Goal: Check status: Check status

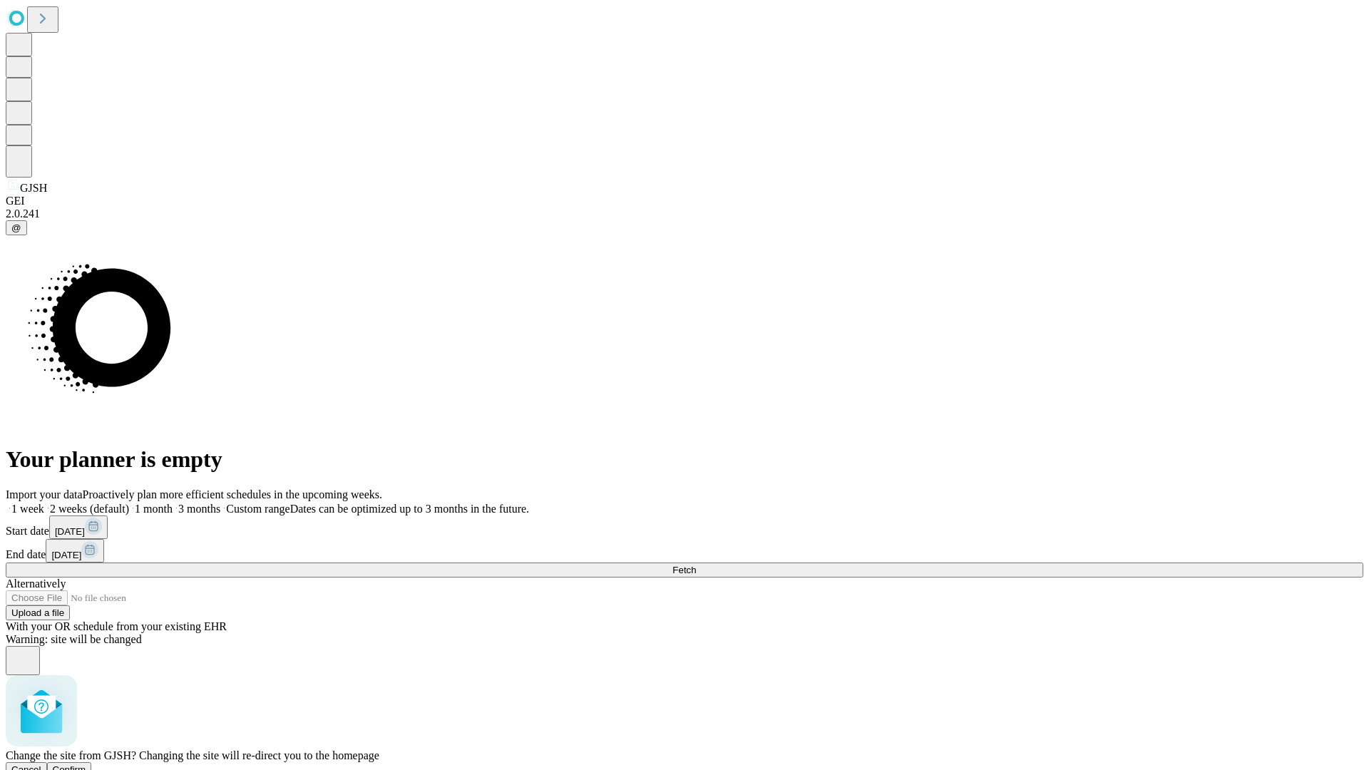
click at [86, 764] on span "Confirm" at bounding box center [70, 769] width 34 height 11
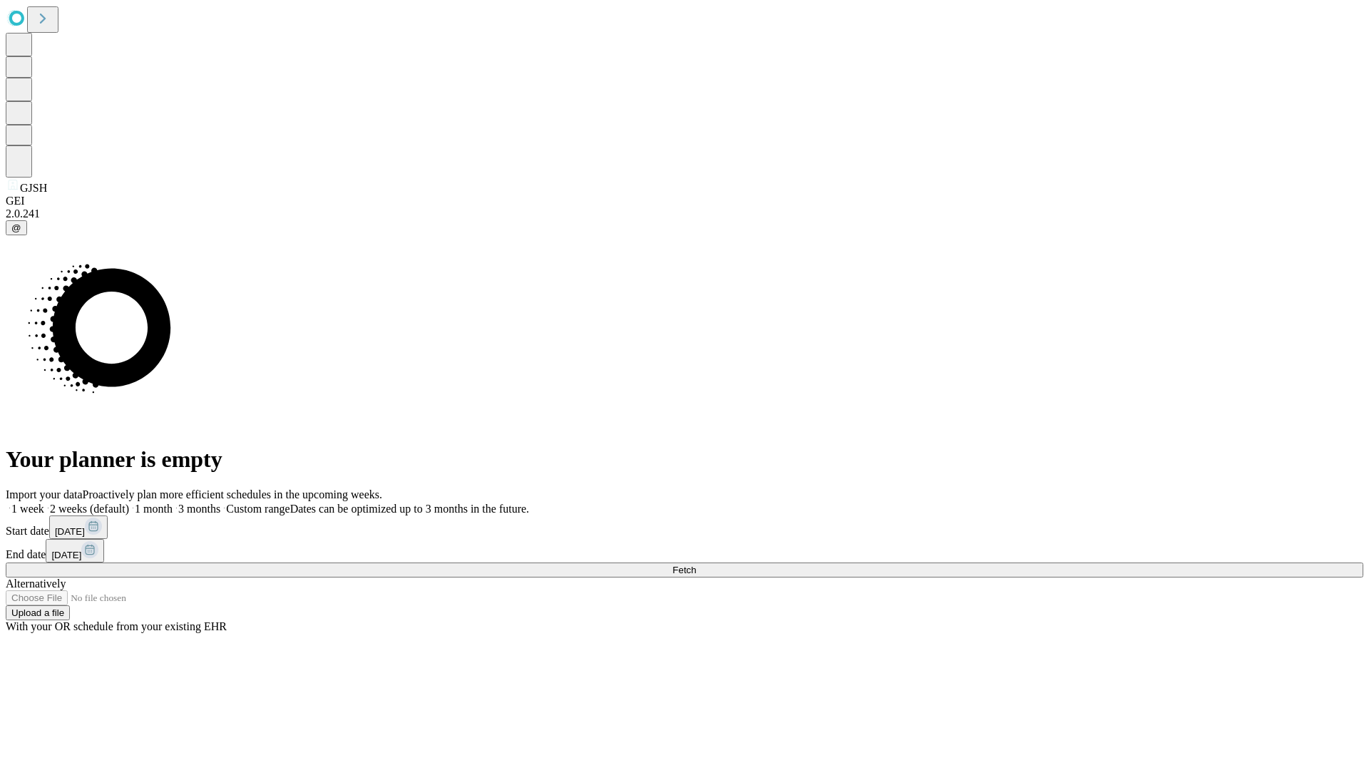
click at [173, 503] on label "1 month" at bounding box center [150, 509] width 43 height 12
click at [696, 565] on span "Fetch" at bounding box center [684, 570] width 24 height 11
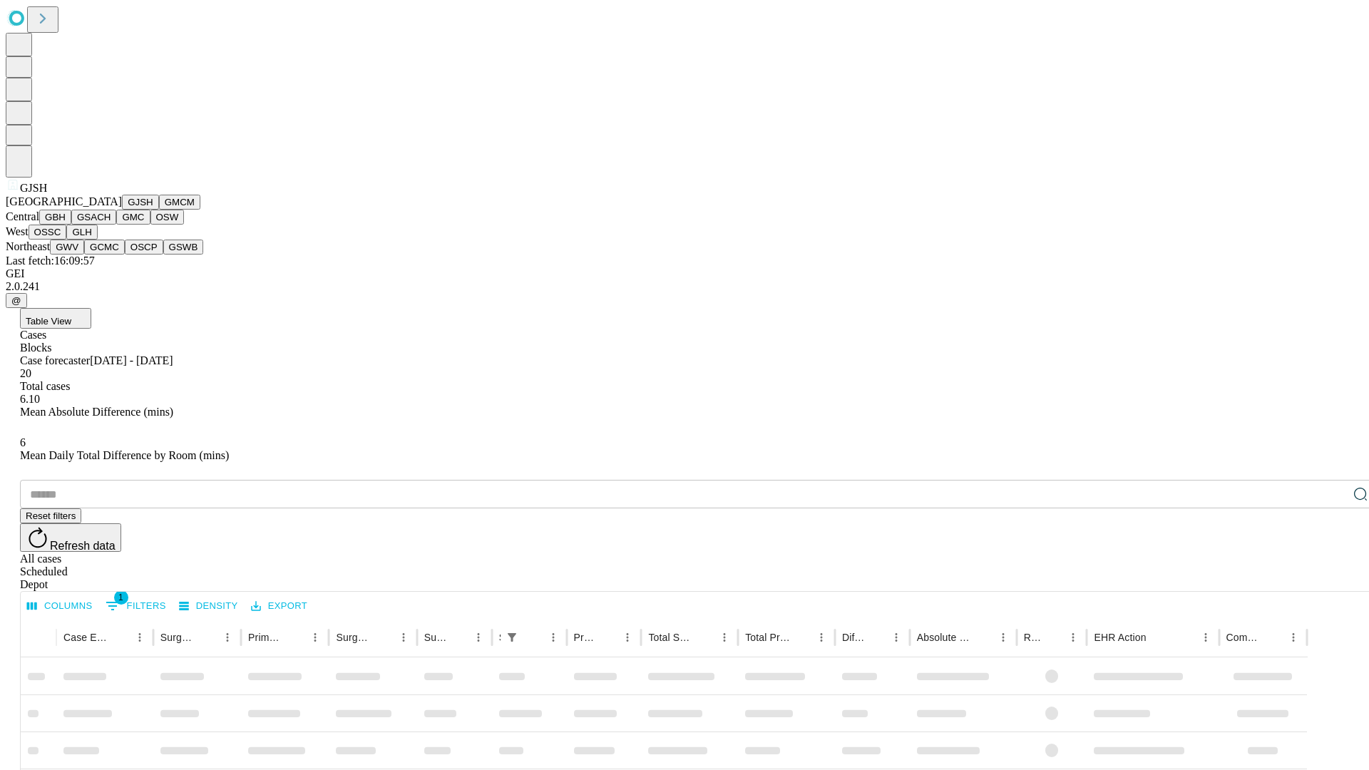
click at [159, 210] on button "GMCM" at bounding box center [179, 202] width 41 height 15
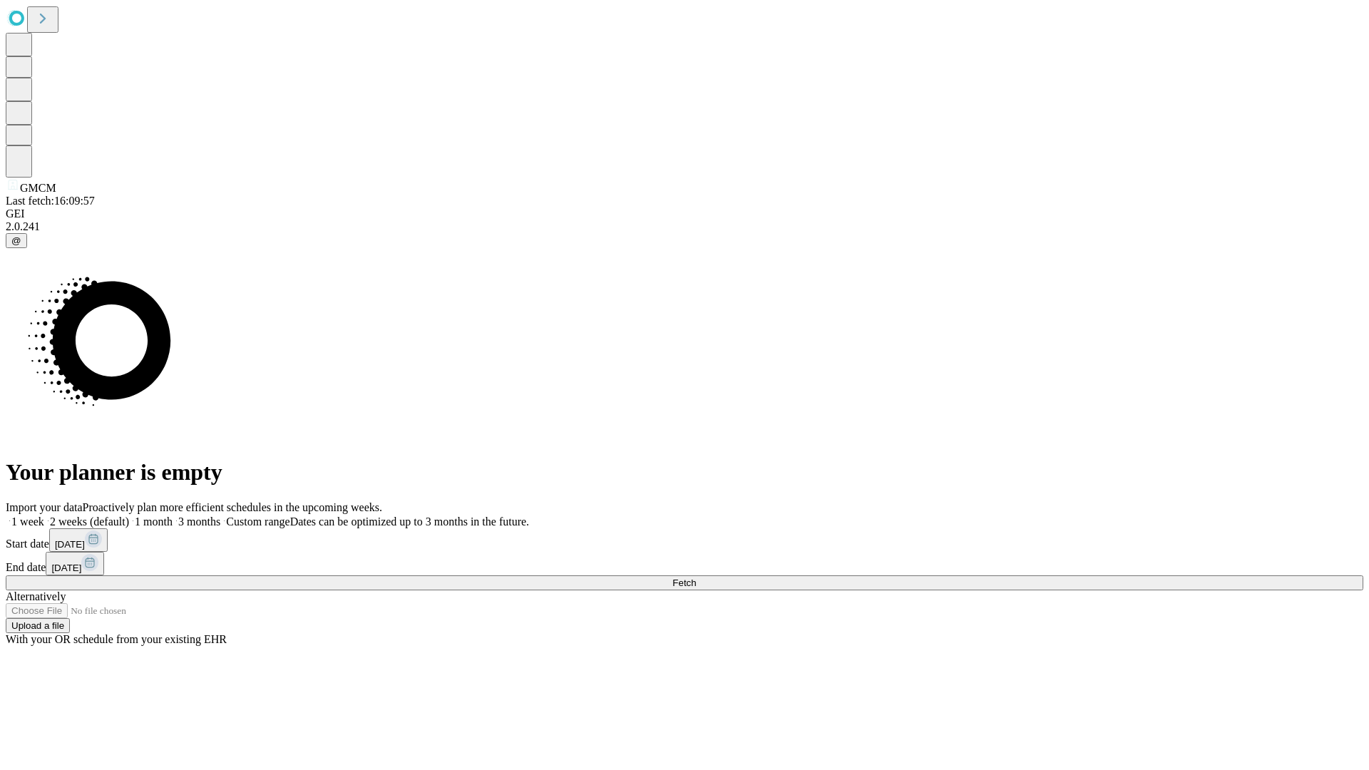
click at [173, 515] on label "1 month" at bounding box center [150, 521] width 43 height 12
click at [696, 577] on span "Fetch" at bounding box center [684, 582] width 24 height 11
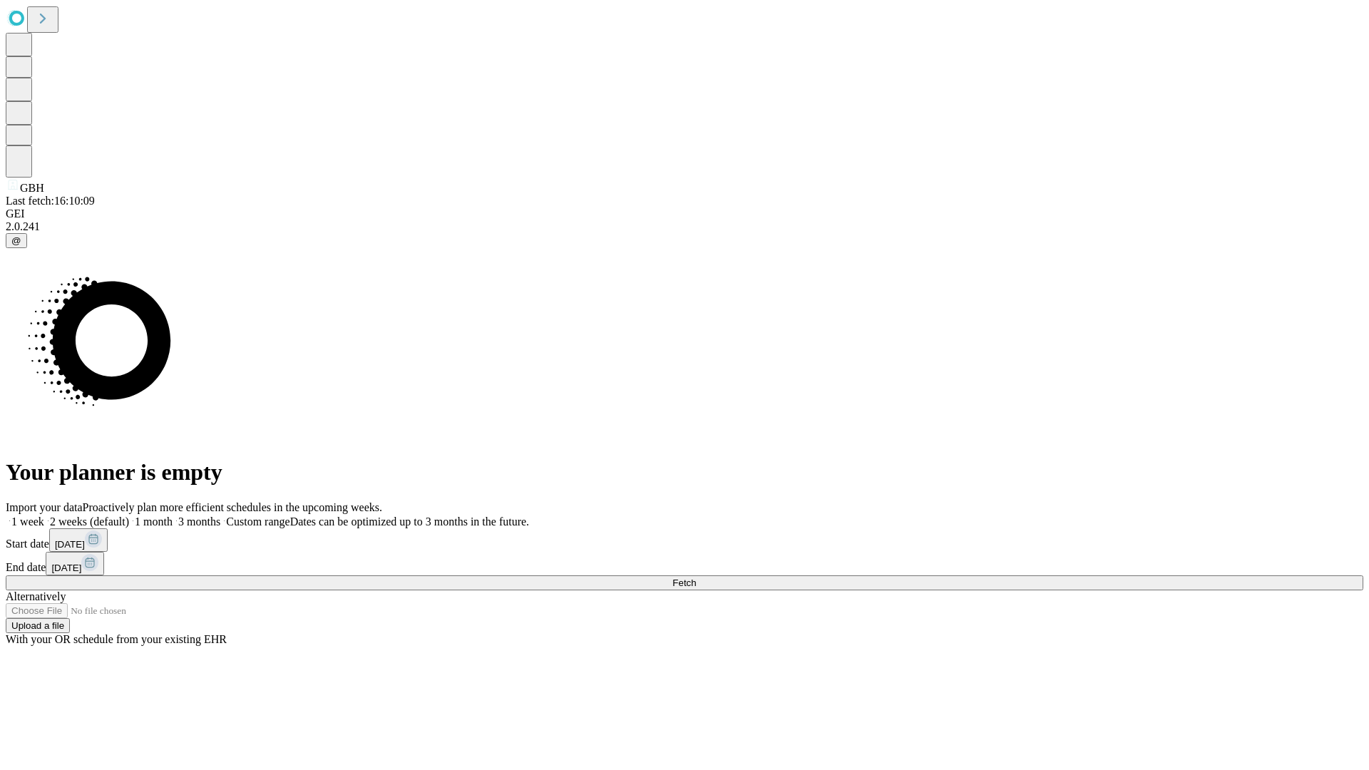
click at [173, 515] on label "1 month" at bounding box center [150, 521] width 43 height 12
click at [696, 577] on span "Fetch" at bounding box center [684, 582] width 24 height 11
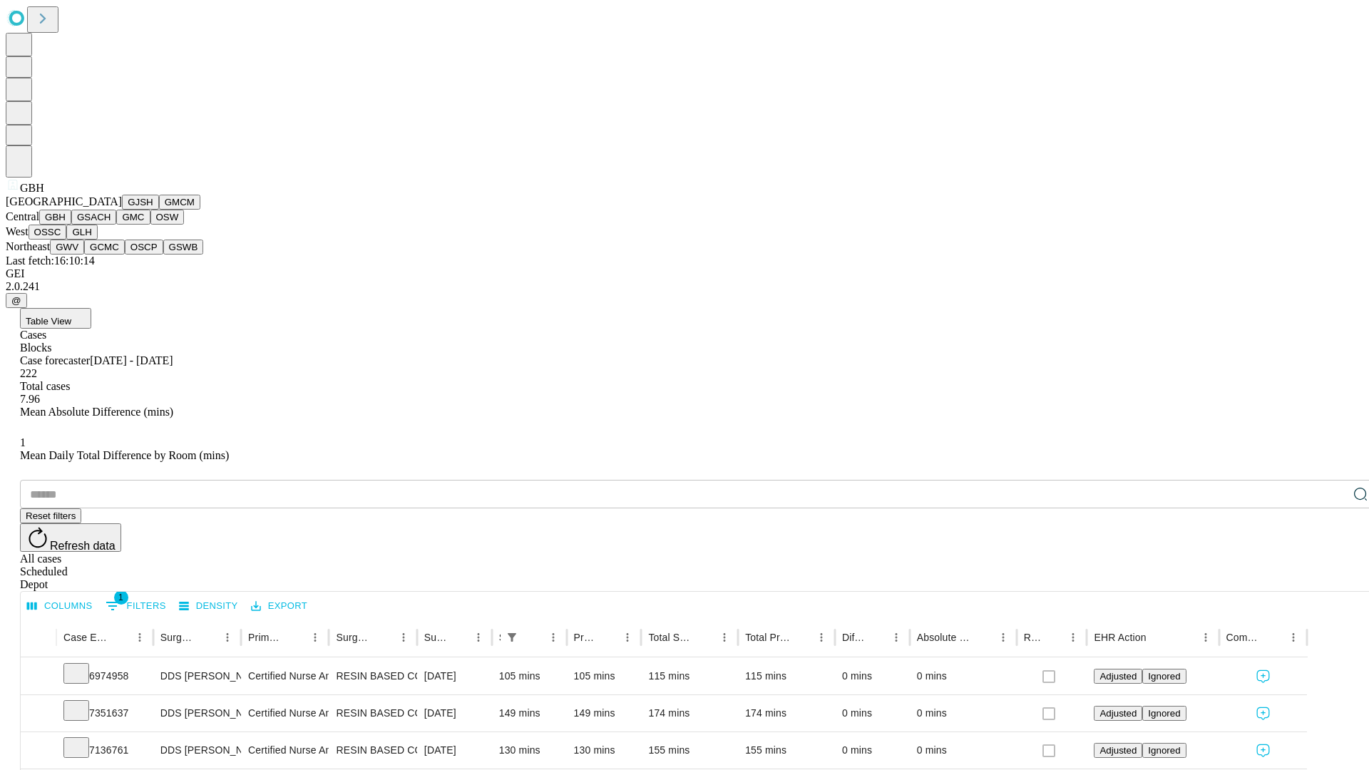
click at [111, 225] on button "GSACH" at bounding box center [93, 217] width 45 height 15
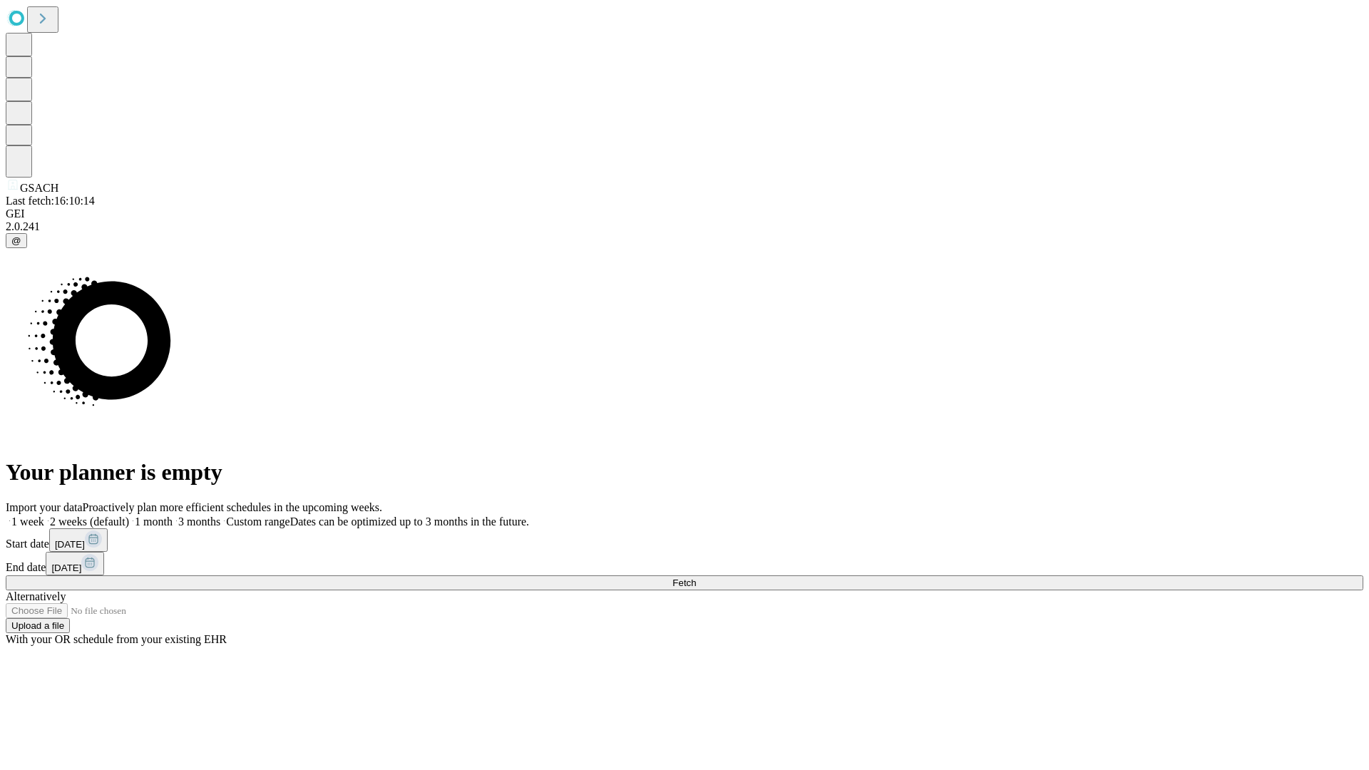
click at [173, 515] on label "1 month" at bounding box center [150, 521] width 43 height 12
click at [696, 577] on span "Fetch" at bounding box center [684, 582] width 24 height 11
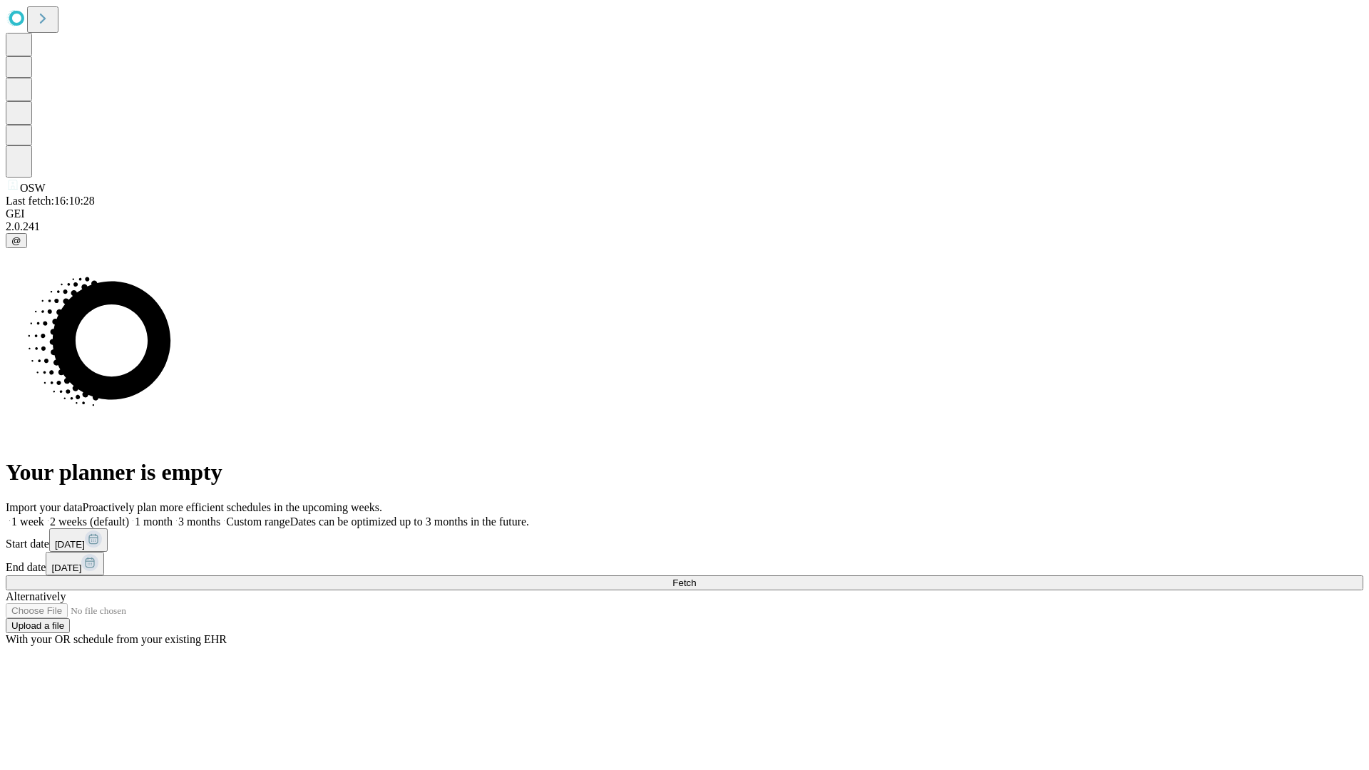
click at [173, 515] on label "1 month" at bounding box center [150, 521] width 43 height 12
click at [696, 577] on span "Fetch" at bounding box center [684, 582] width 24 height 11
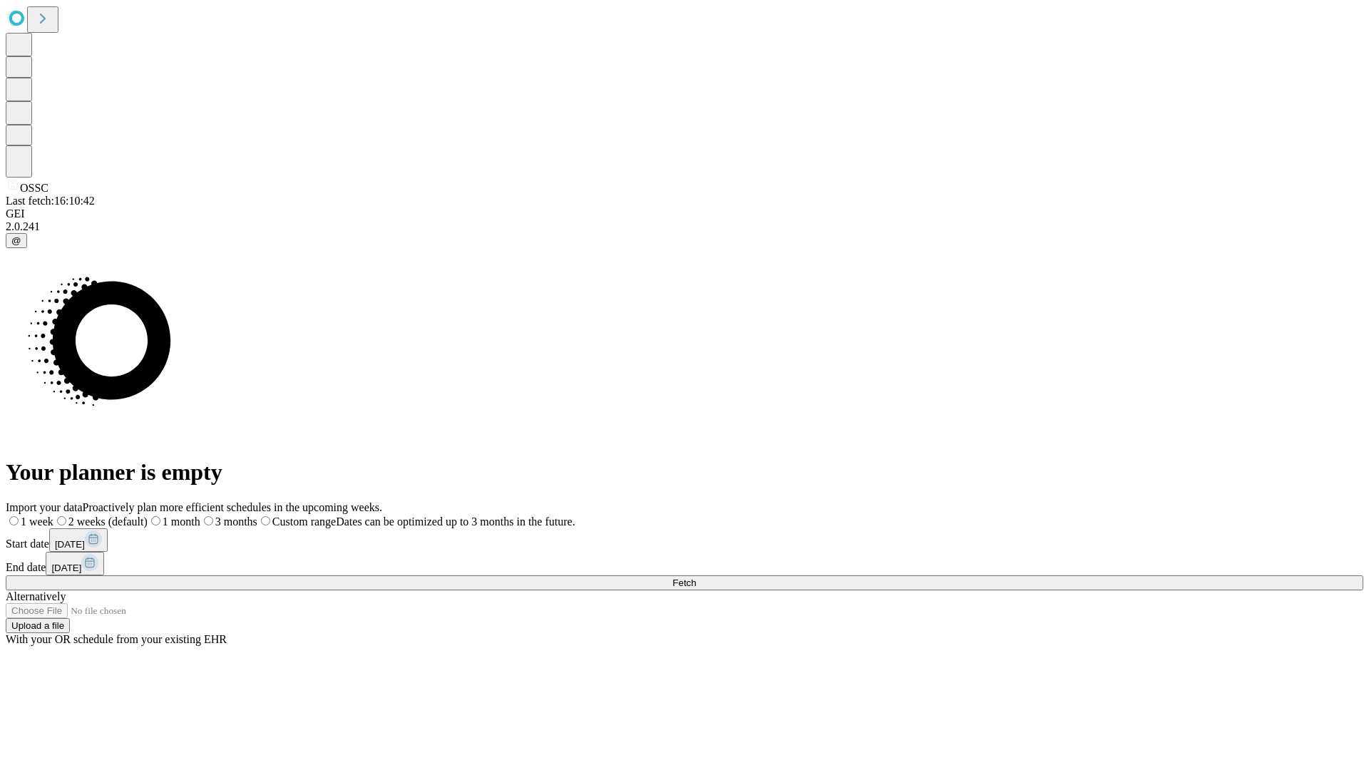
click at [200, 515] on label "1 month" at bounding box center [174, 521] width 53 height 12
click at [696, 577] on span "Fetch" at bounding box center [684, 582] width 24 height 11
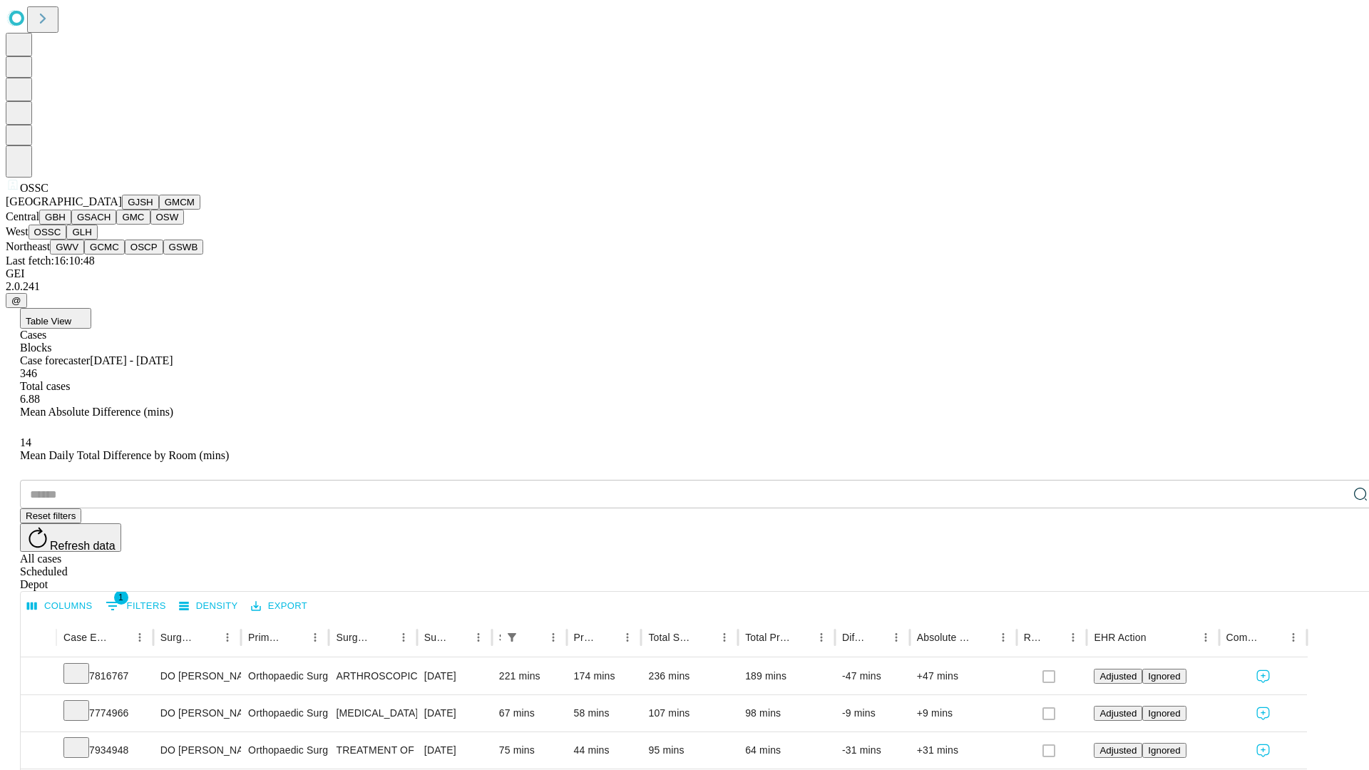
click at [97, 240] on button "GLH" at bounding box center [81, 232] width 31 height 15
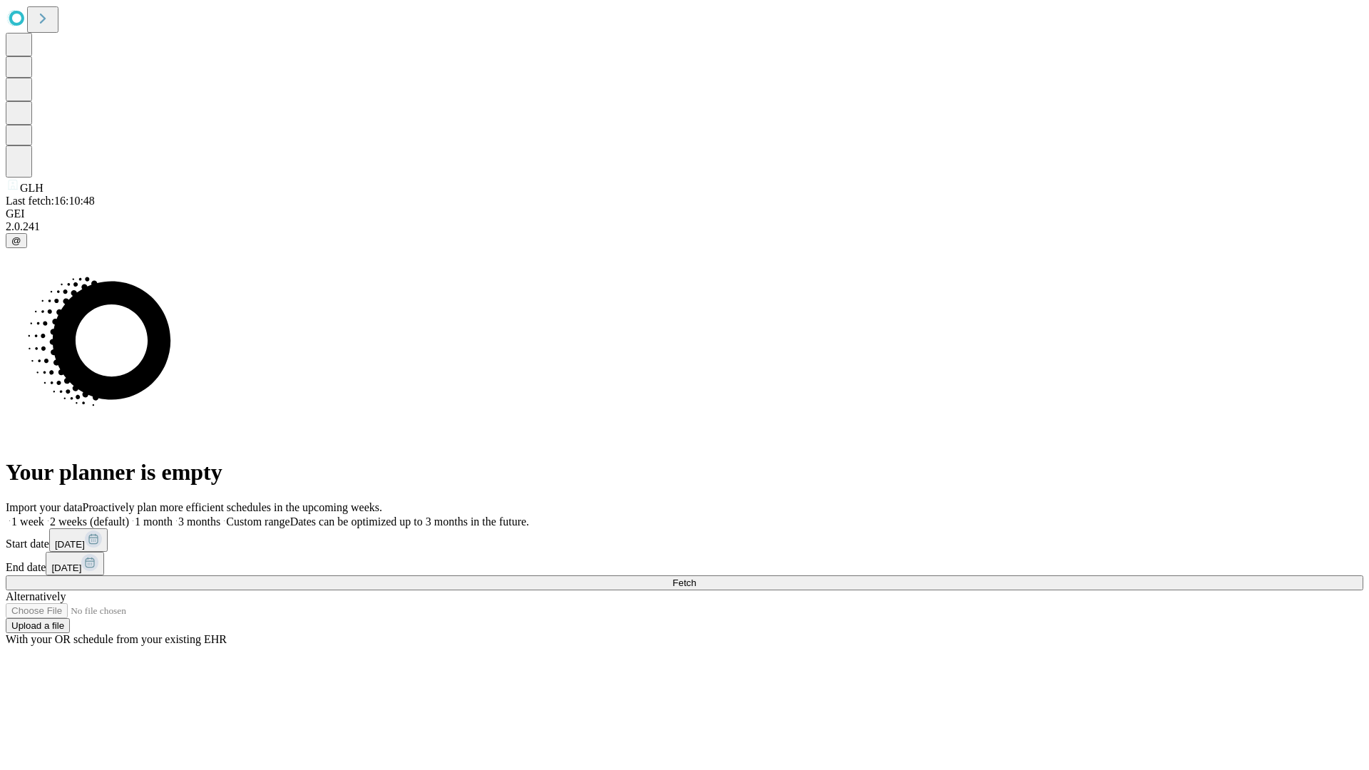
click at [173, 515] on label "1 month" at bounding box center [150, 521] width 43 height 12
click at [696, 577] on span "Fetch" at bounding box center [684, 582] width 24 height 11
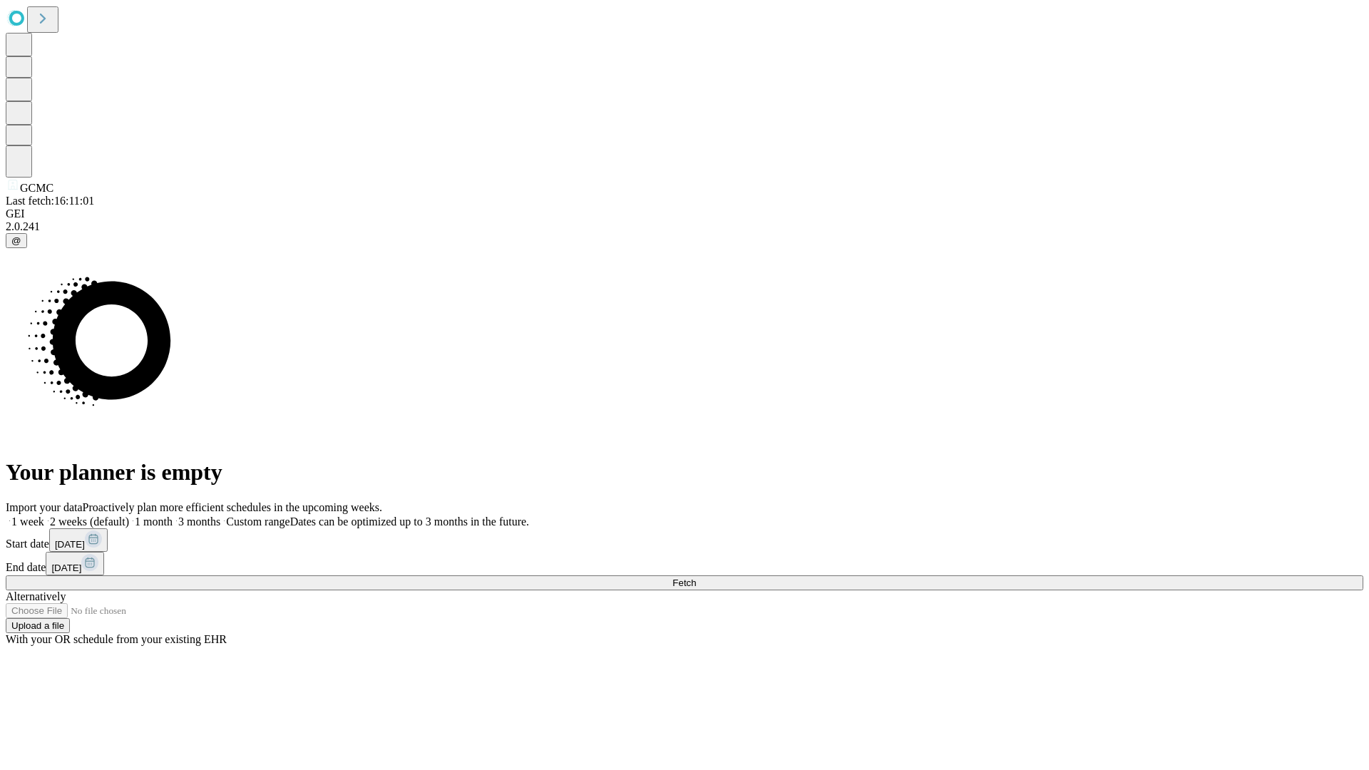
click at [173, 515] on label "1 month" at bounding box center [150, 521] width 43 height 12
click at [696, 577] on span "Fetch" at bounding box center [684, 582] width 24 height 11
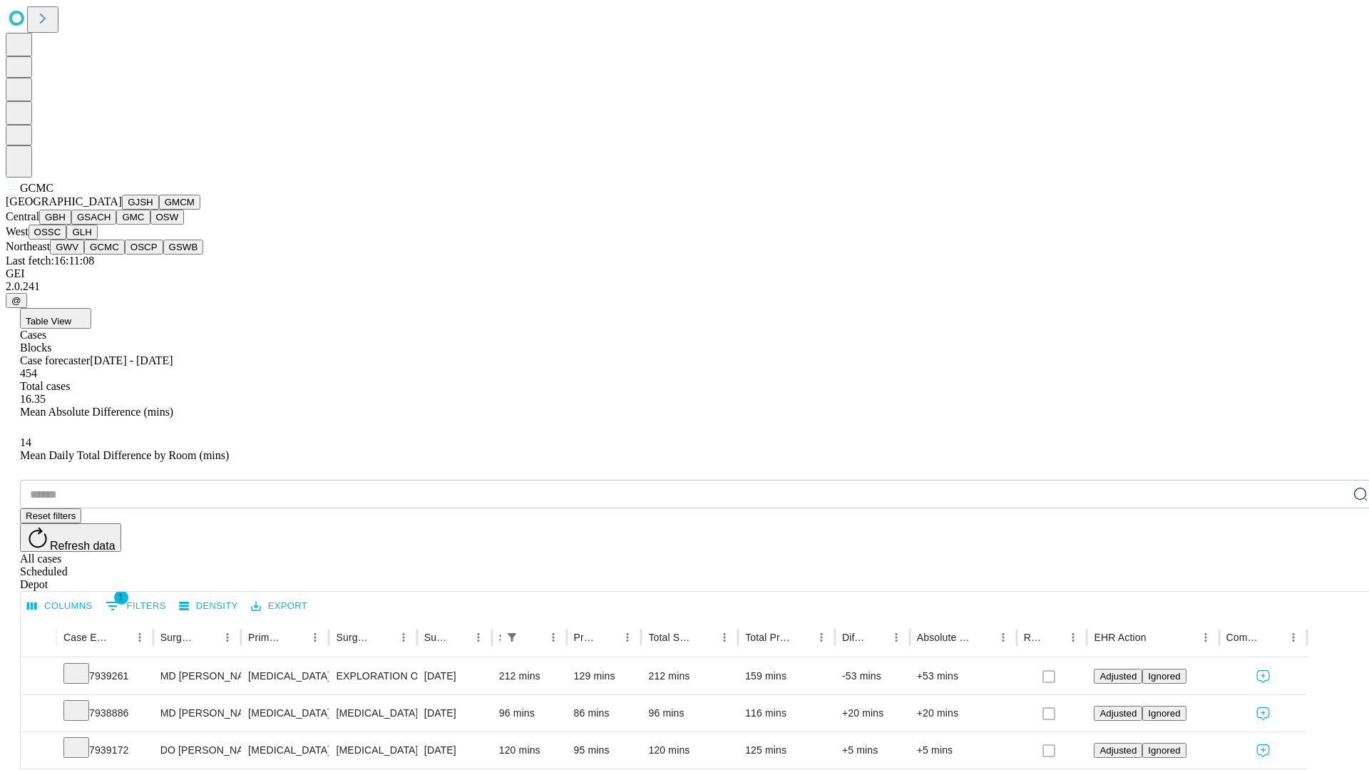
click at [125, 255] on button "OSCP" at bounding box center [144, 247] width 38 height 15
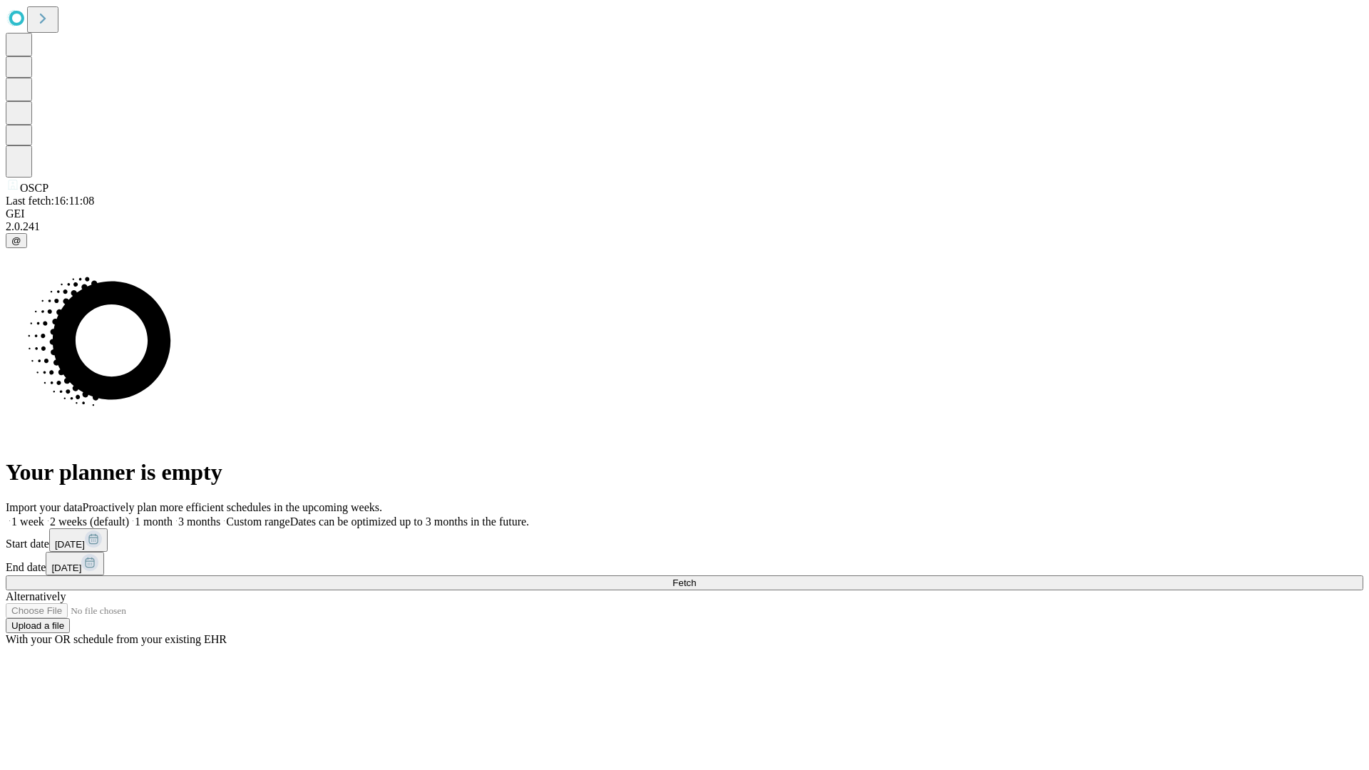
click at [173, 515] on label "1 month" at bounding box center [150, 521] width 43 height 12
click at [696, 577] on span "Fetch" at bounding box center [684, 582] width 24 height 11
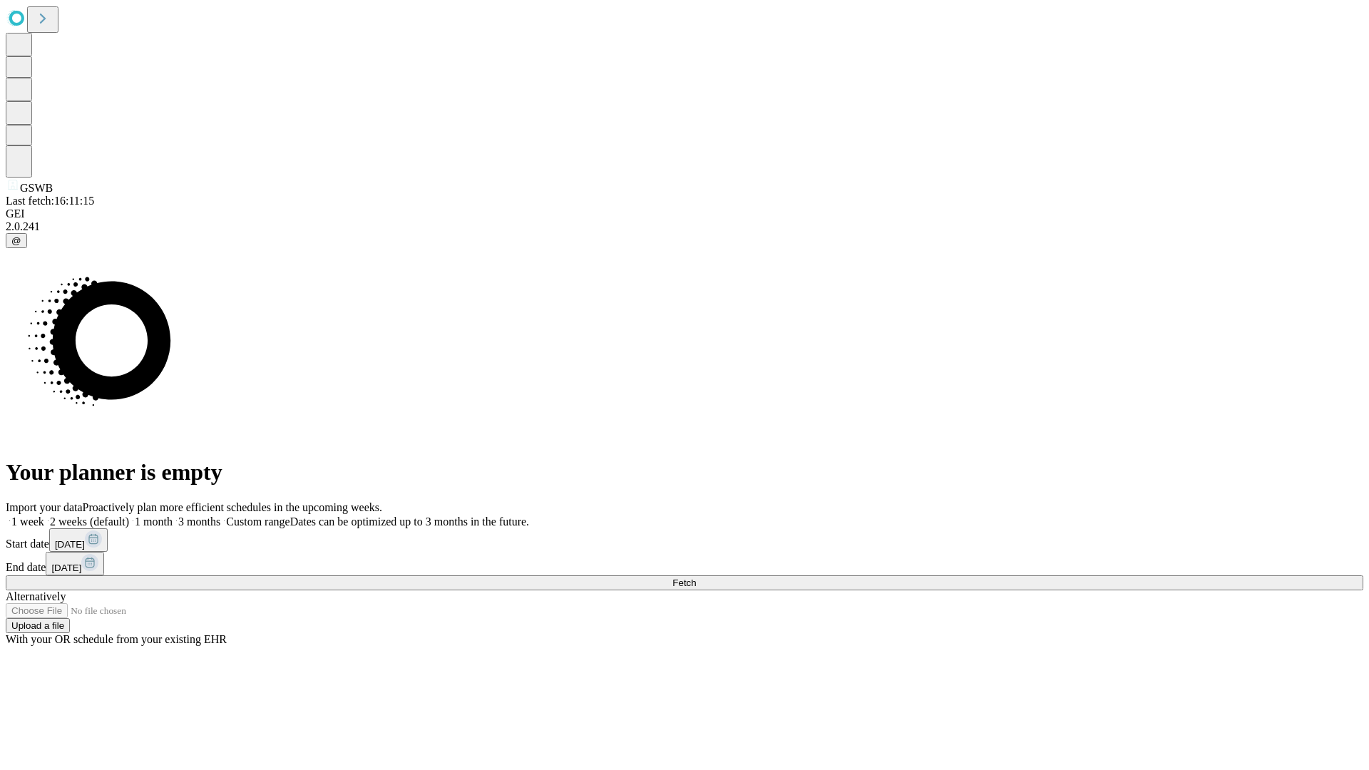
click at [173, 515] on label "1 month" at bounding box center [150, 521] width 43 height 12
click at [696, 577] on span "Fetch" at bounding box center [684, 582] width 24 height 11
